Goal: Check status: Check status

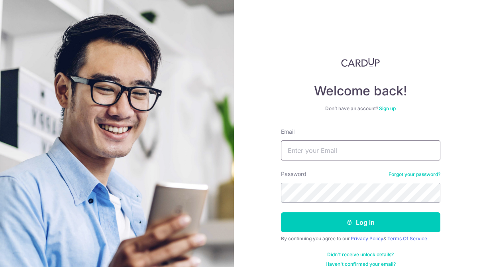
click at [307, 157] on input "Email" at bounding box center [360, 150] width 159 height 20
type input "[PERSON_NAME][EMAIL_ADDRESS][DOMAIN_NAME]"
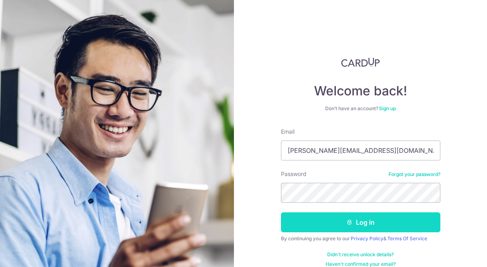
click at [361, 226] on button "Log in" at bounding box center [360, 222] width 159 height 20
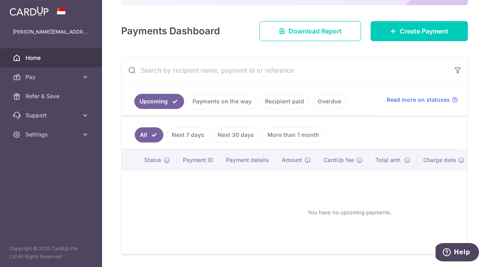
click at [219, 103] on link "Payments on the way" at bounding box center [221, 101] width 69 height 15
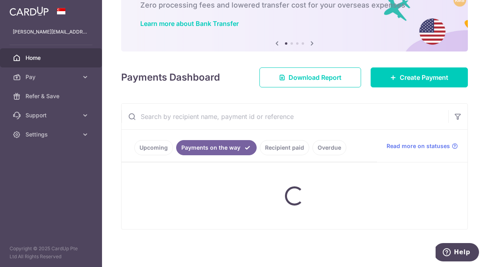
scroll to position [89, 0]
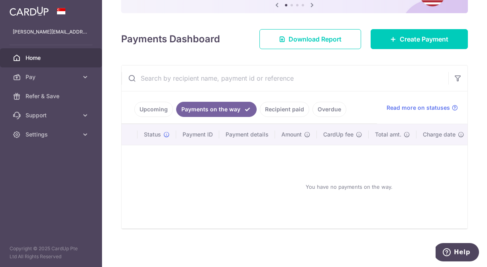
click at [274, 114] on link "Recipient paid" at bounding box center [284, 109] width 49 height 15
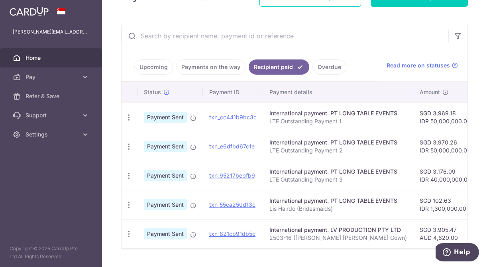
scroll to position [137, 0]
